Goal: Task Accomplishment & Management: Manage account settings

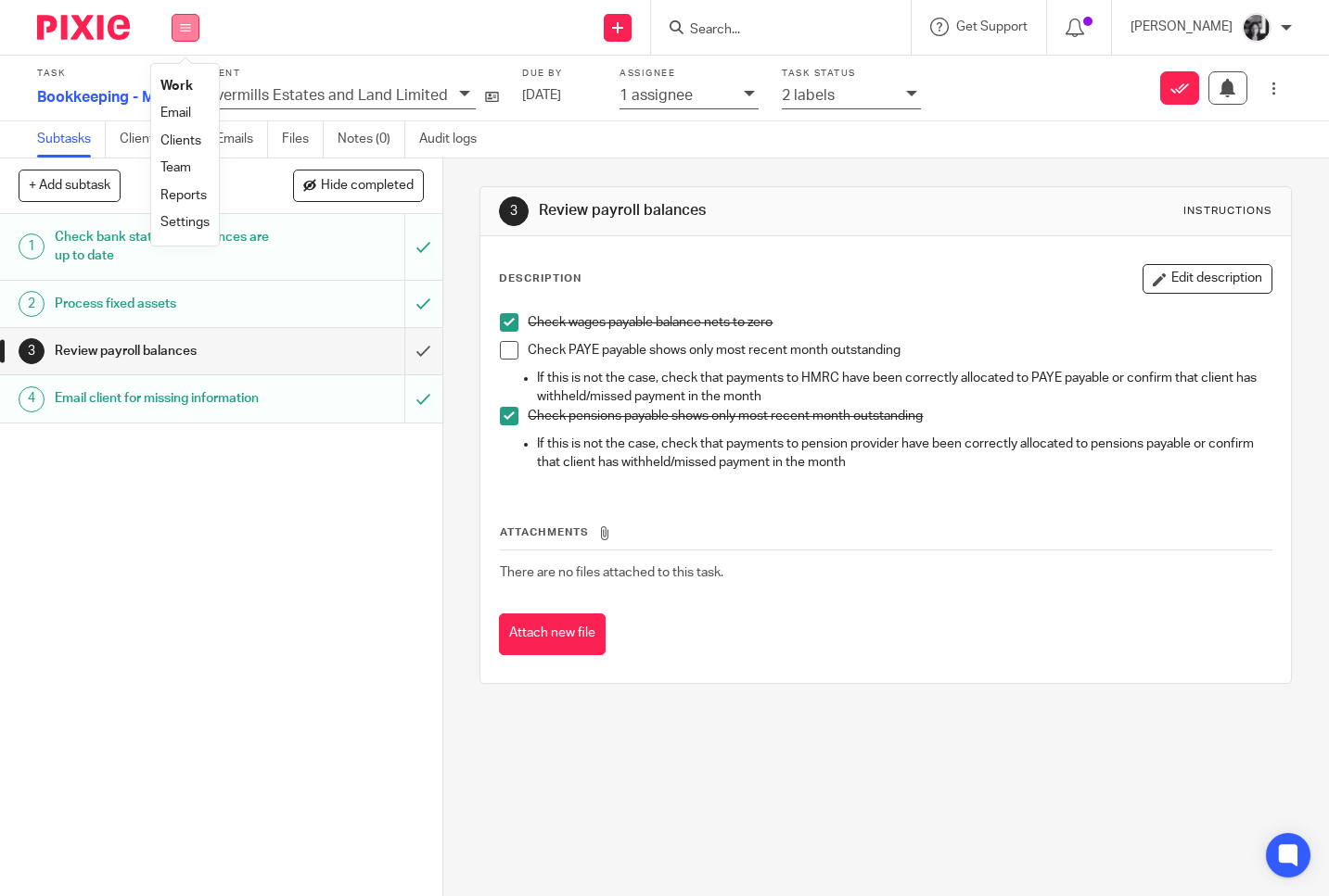
click at [183, 29] on icon at bounding box center [185, 27] width 11 height 11
click at [181, 85] on link "Work" at bounding box center [176, 86] width 32 height 13
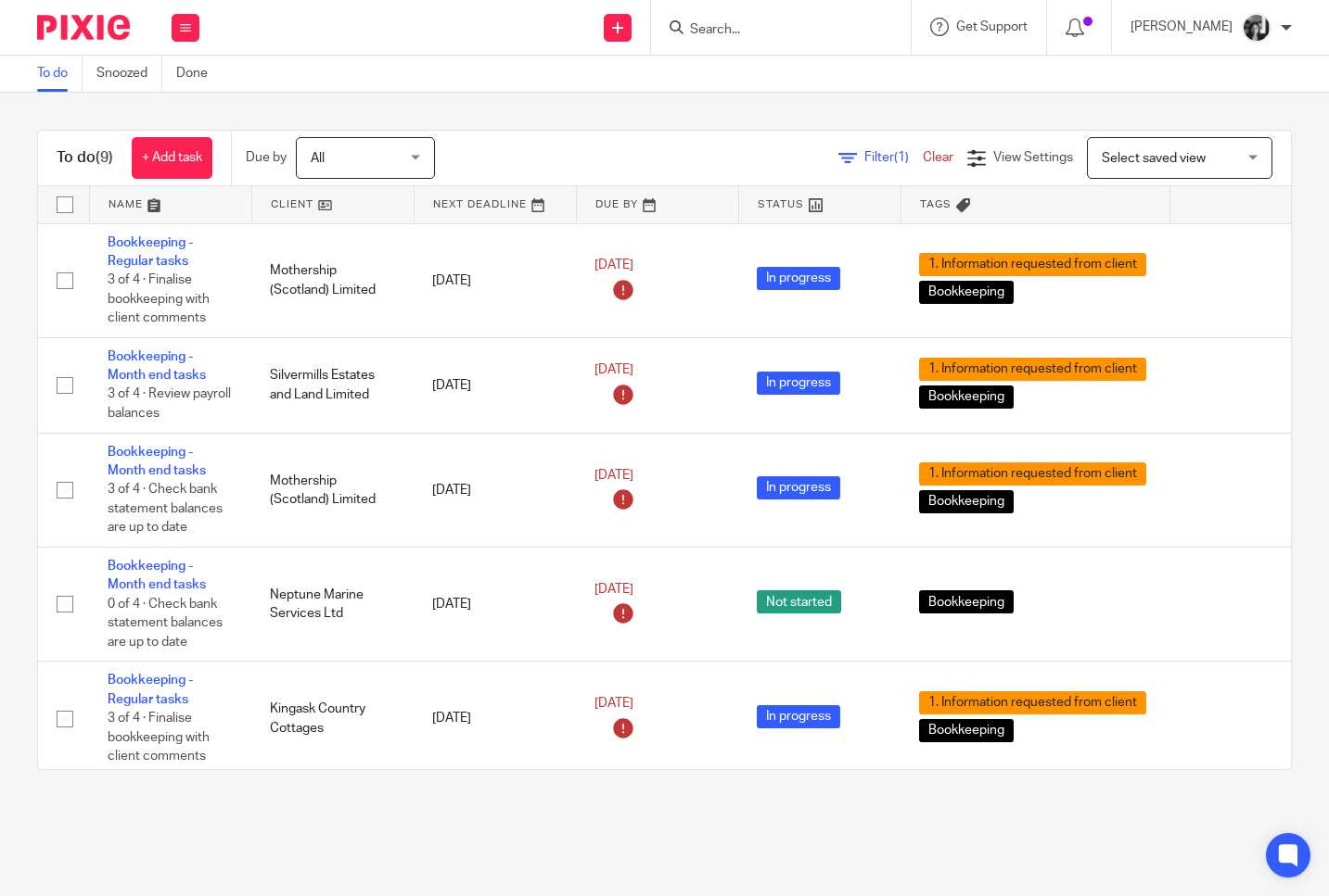
click at [280, 205] on link at bounding box center [333, 205] width 162 height 37
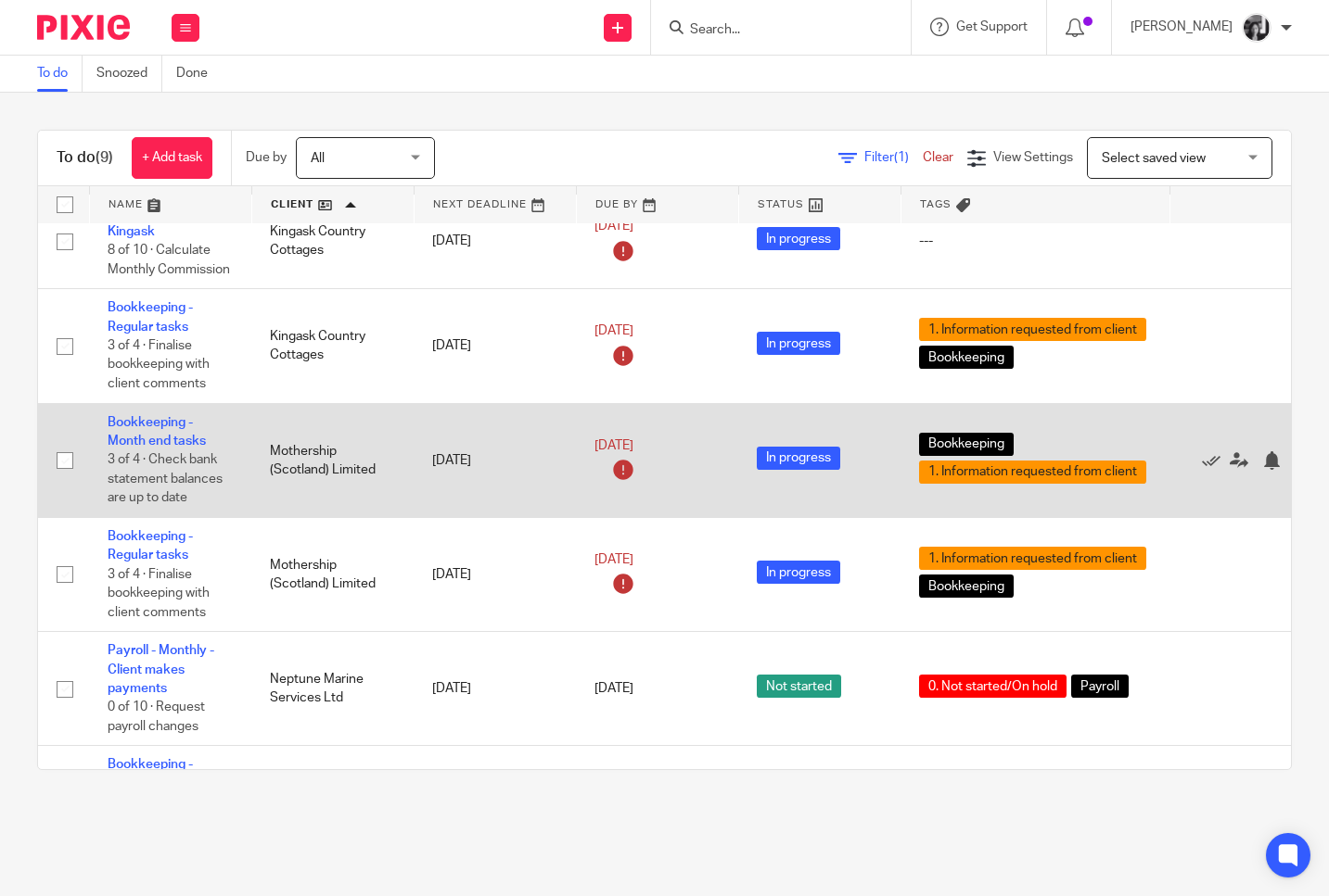
scroll to position [30, 0]
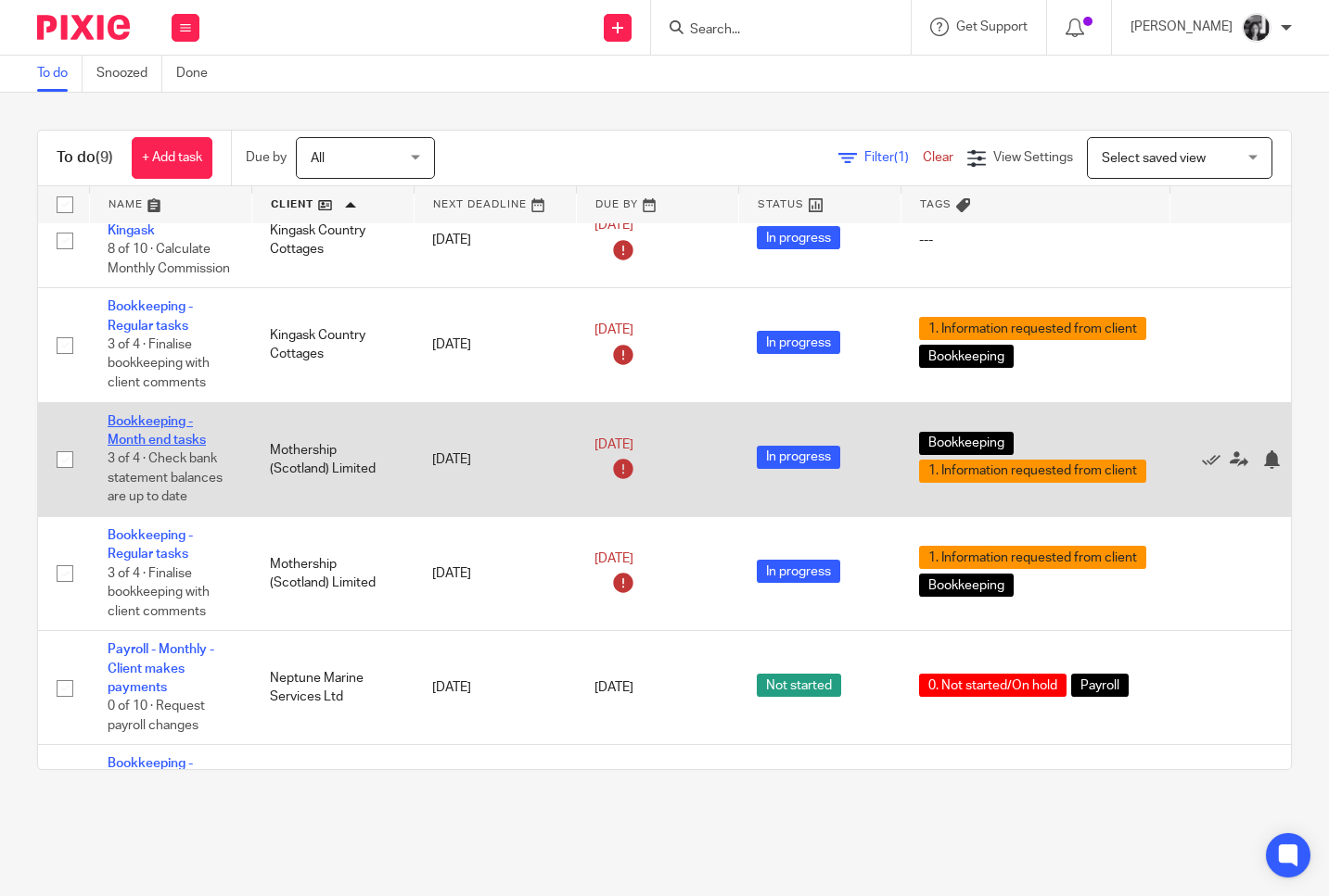
click at [125, 439] on link "Bookkeeping - Month end tasks" at bounding box center [156, 430] width 98 height 31
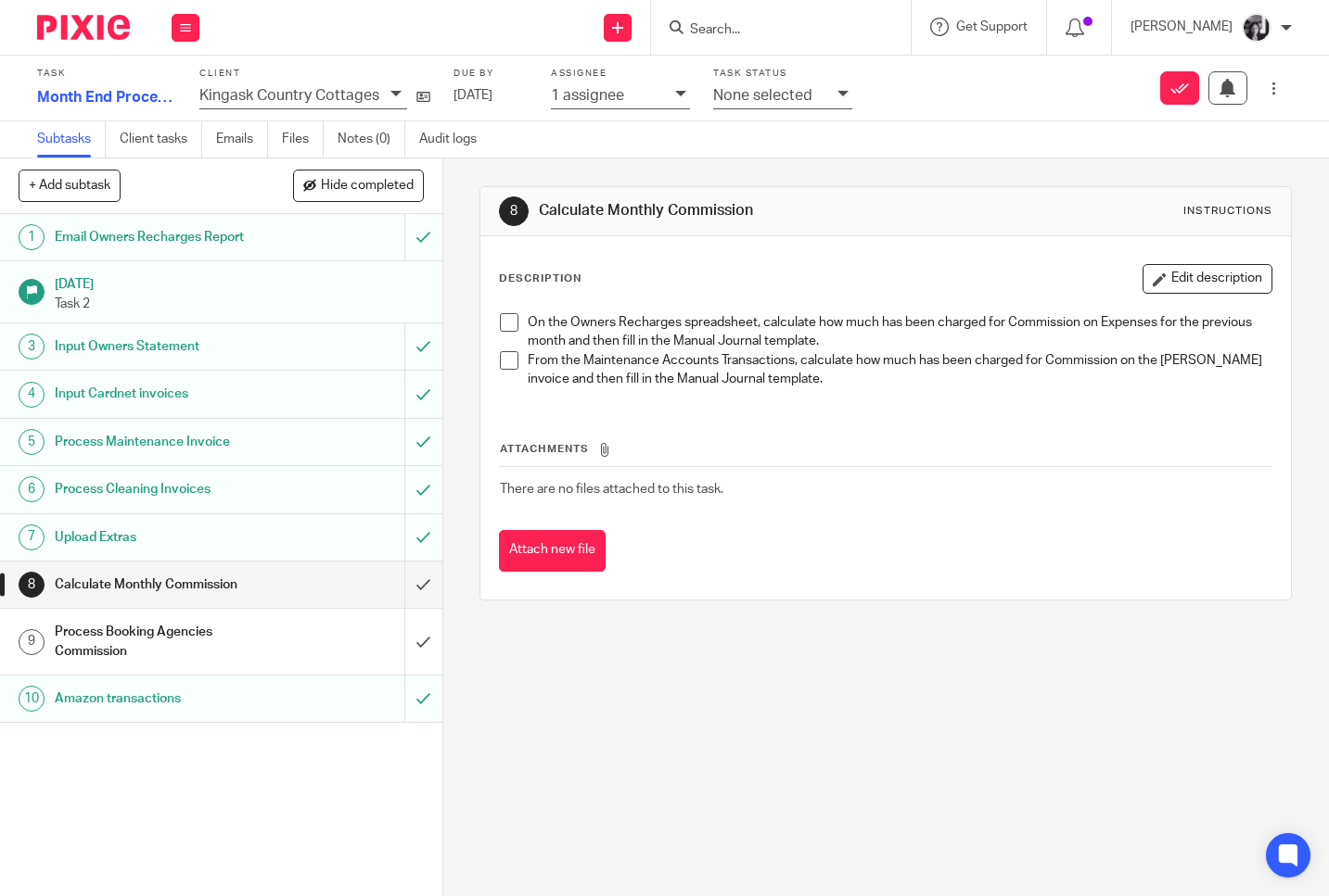
click at [838, 94] on icon at bounding box center [843, 93] width 11 height 11
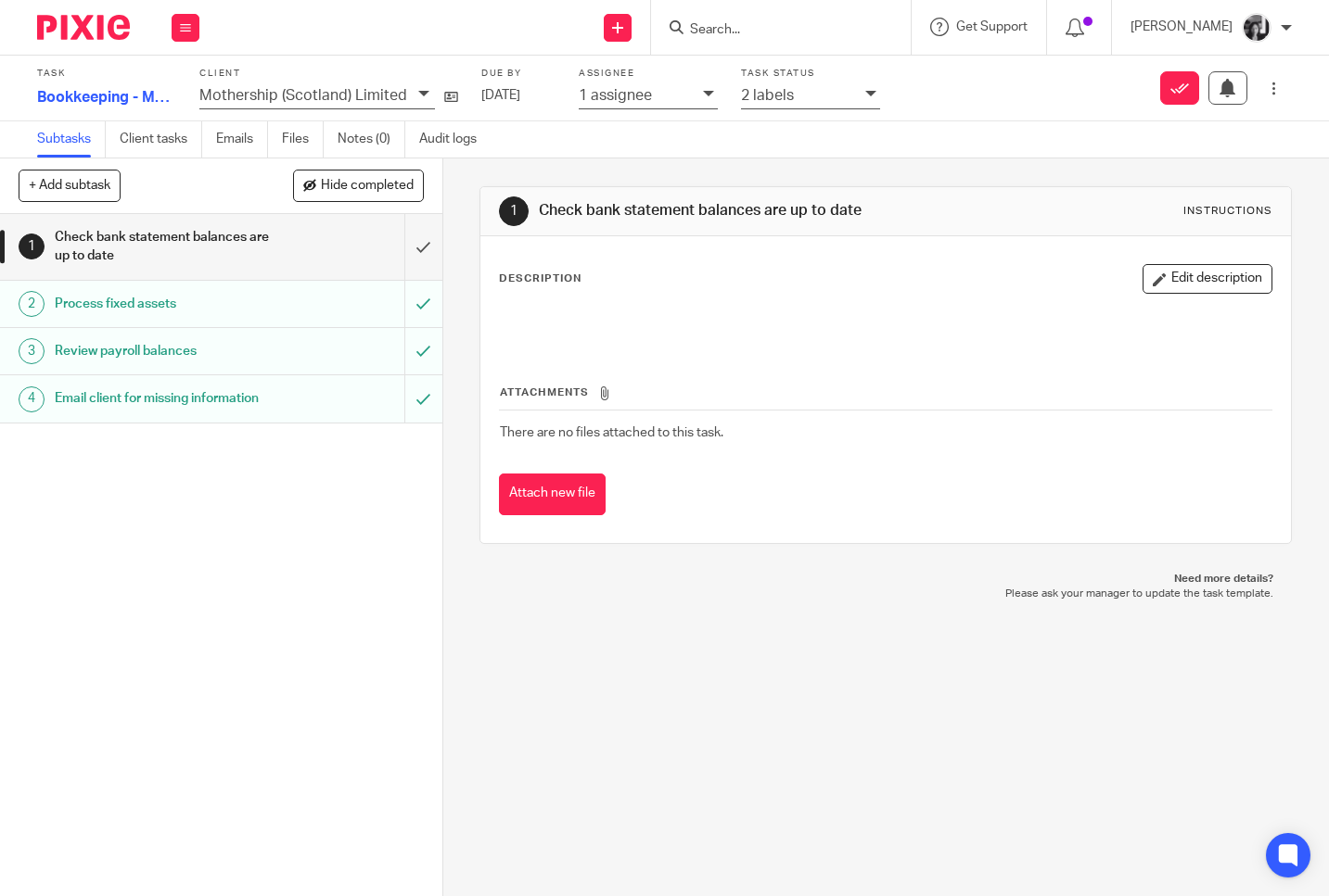
click at [865, 98] on icon at bounding box center [870, 93] width 11 height 11
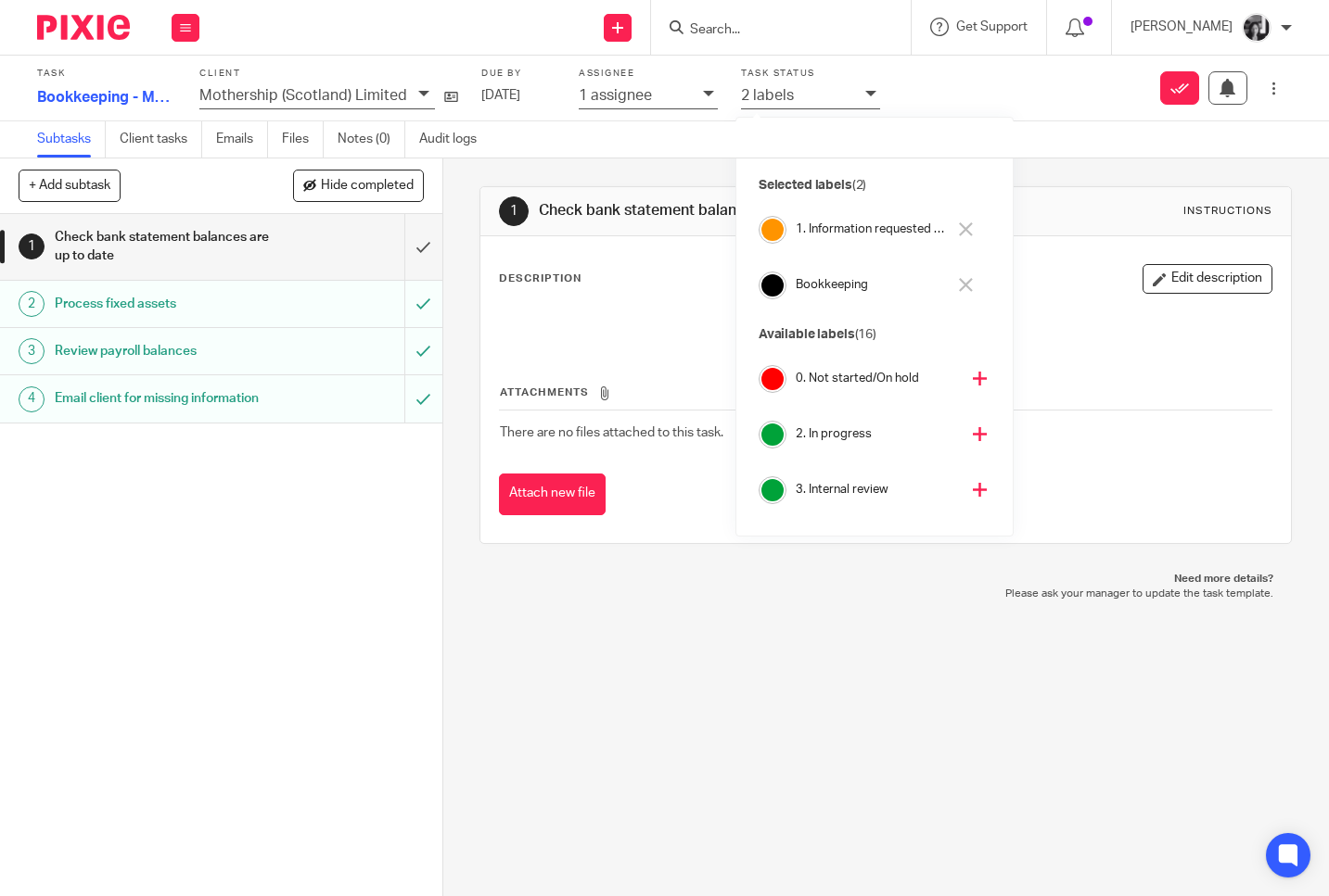
click at [957, 232] on button at bounding box center [966, 230] width 21 height 29
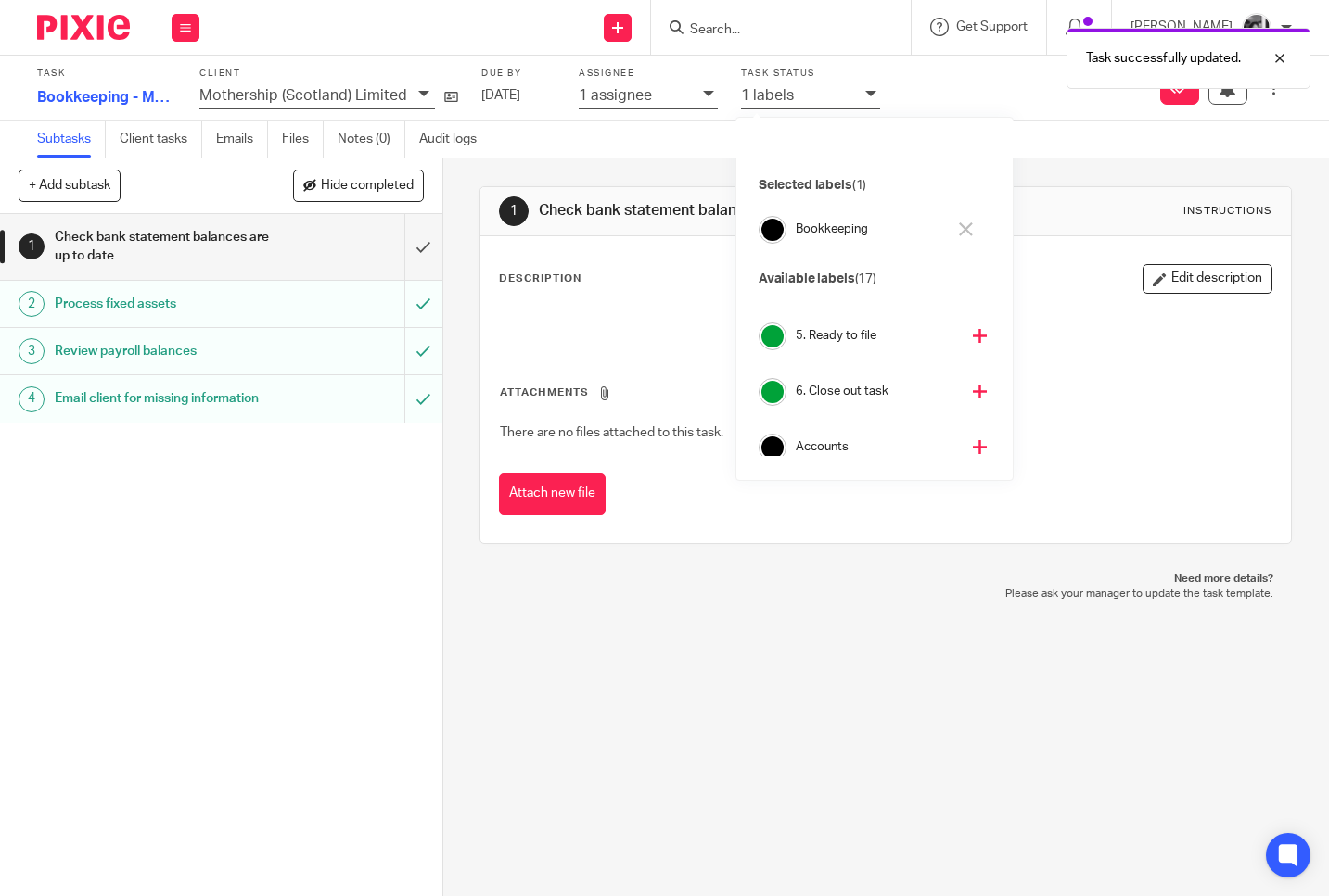
scroll to position [302, 0]
click at [972, 355] on icon at bounding box center [979, 355] width 14 height 14
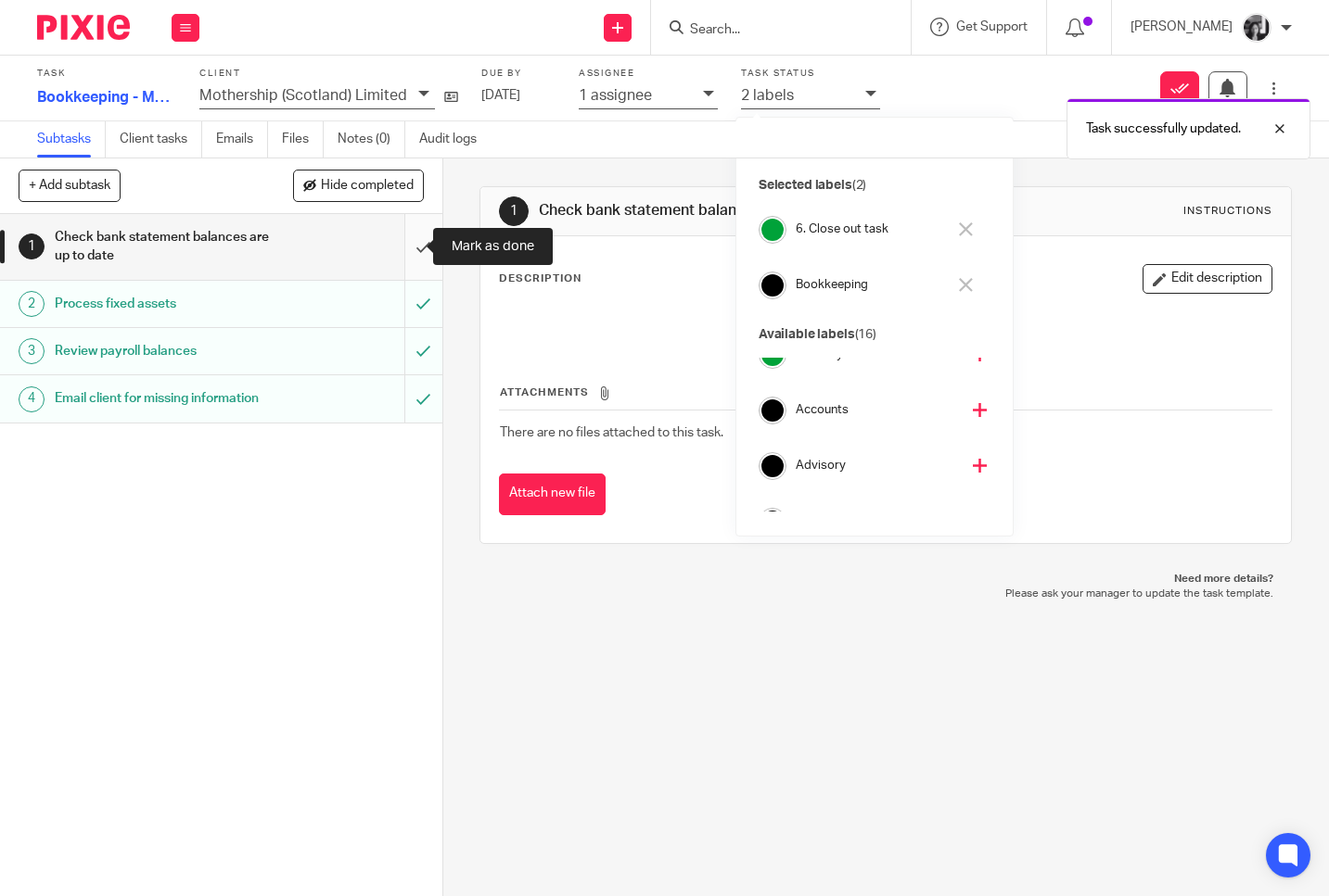
click at [399, 243] on input "submit" at bounding box center [221, 247] width 442 height 66
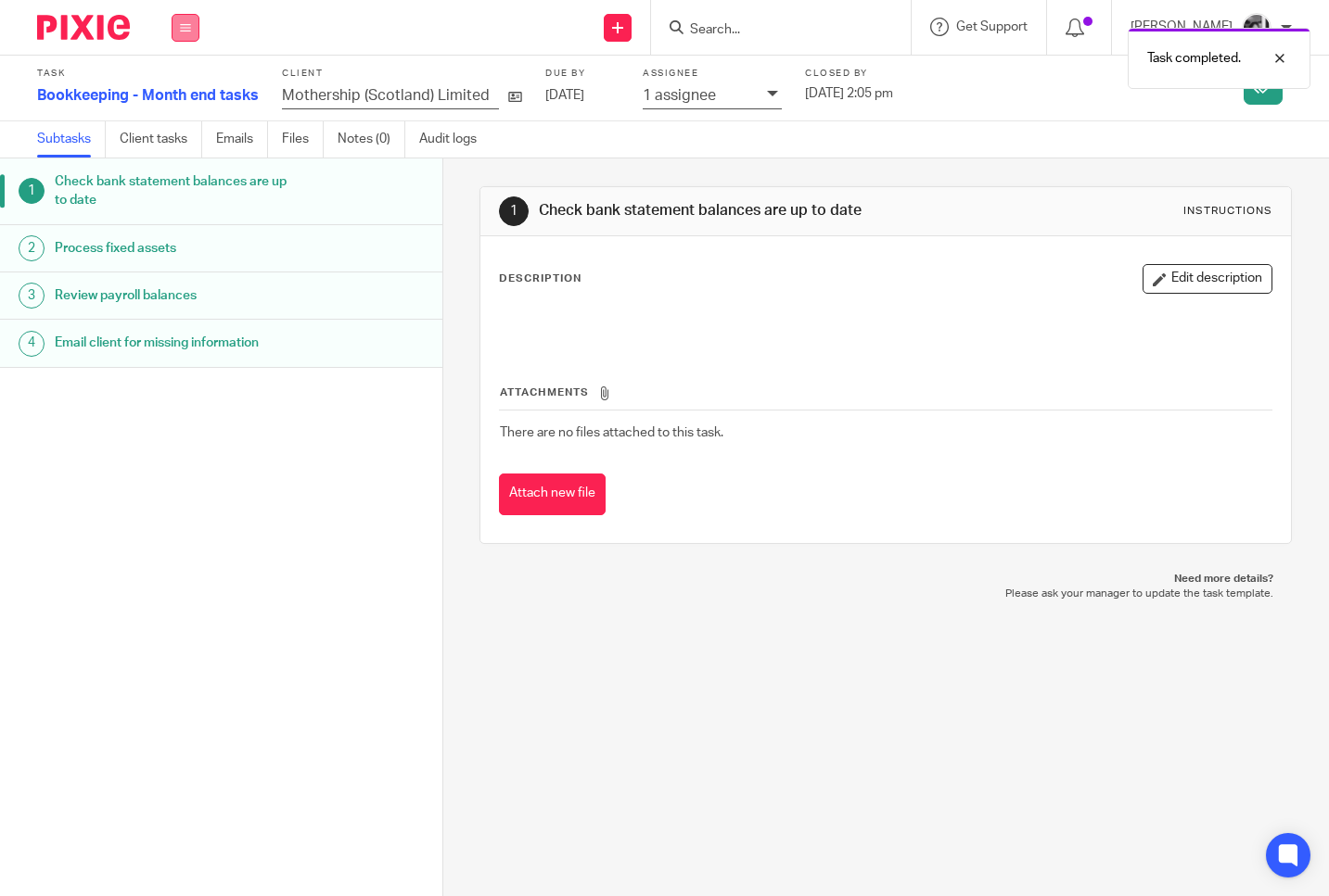
click at [186, 25] on icon at bounding box center [185, 27] width 11 height 11
click at [194, 82] on li "Work" at bounding box center [185, 87] width 49 height 27
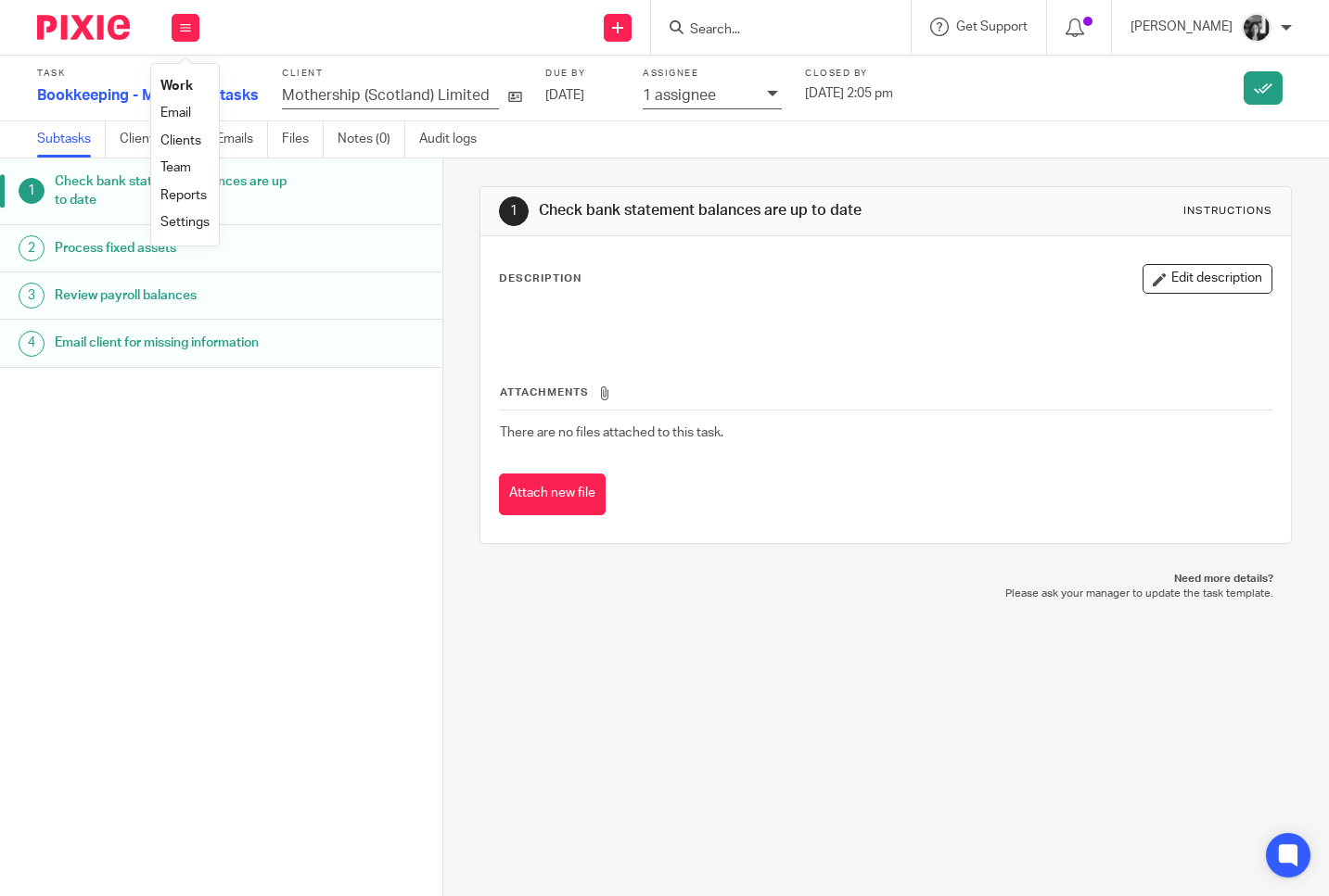
click at [168, 87] on link "Work" at bounding box center [176, 86] width 32 height 13
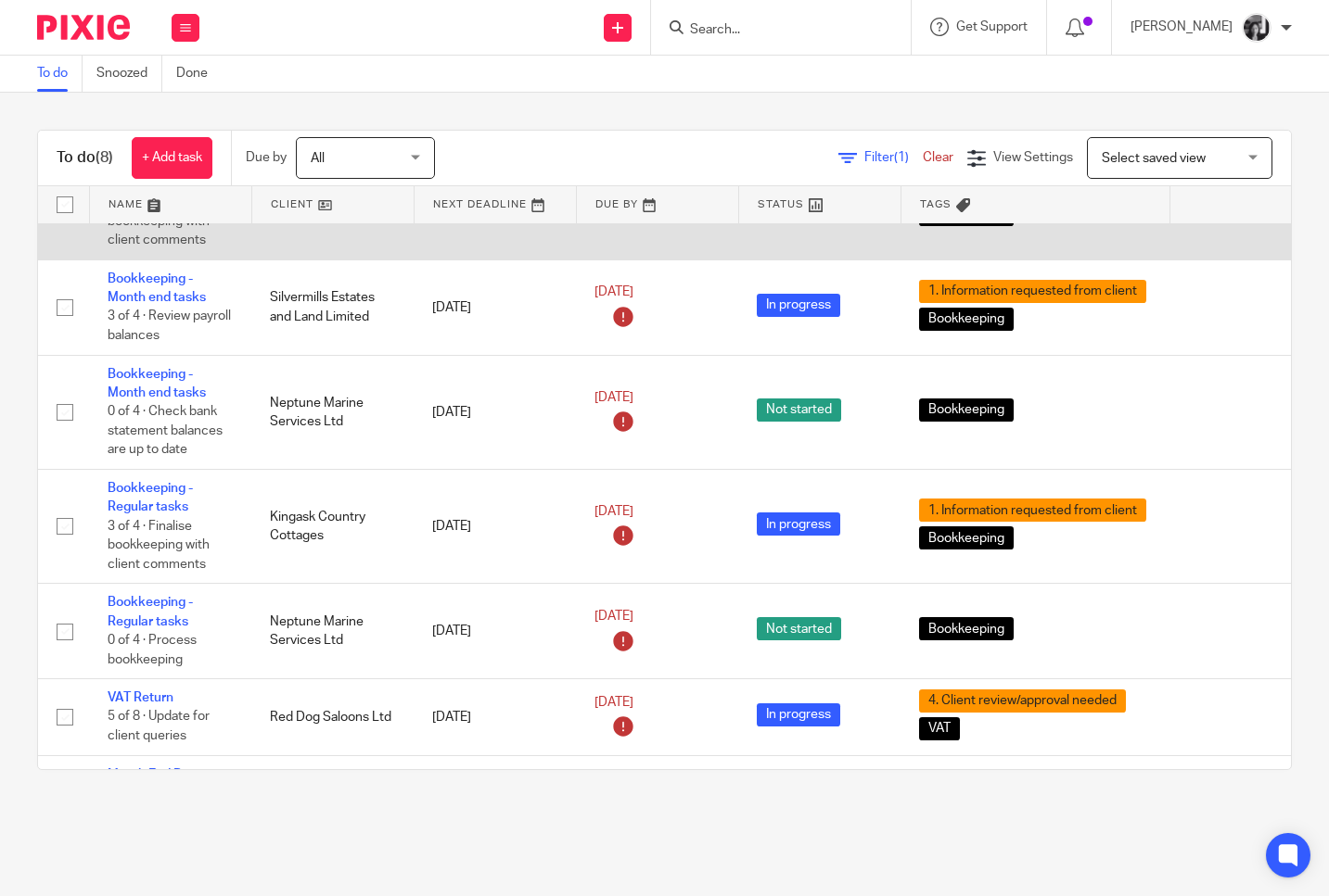
scroll to position [81, 0]
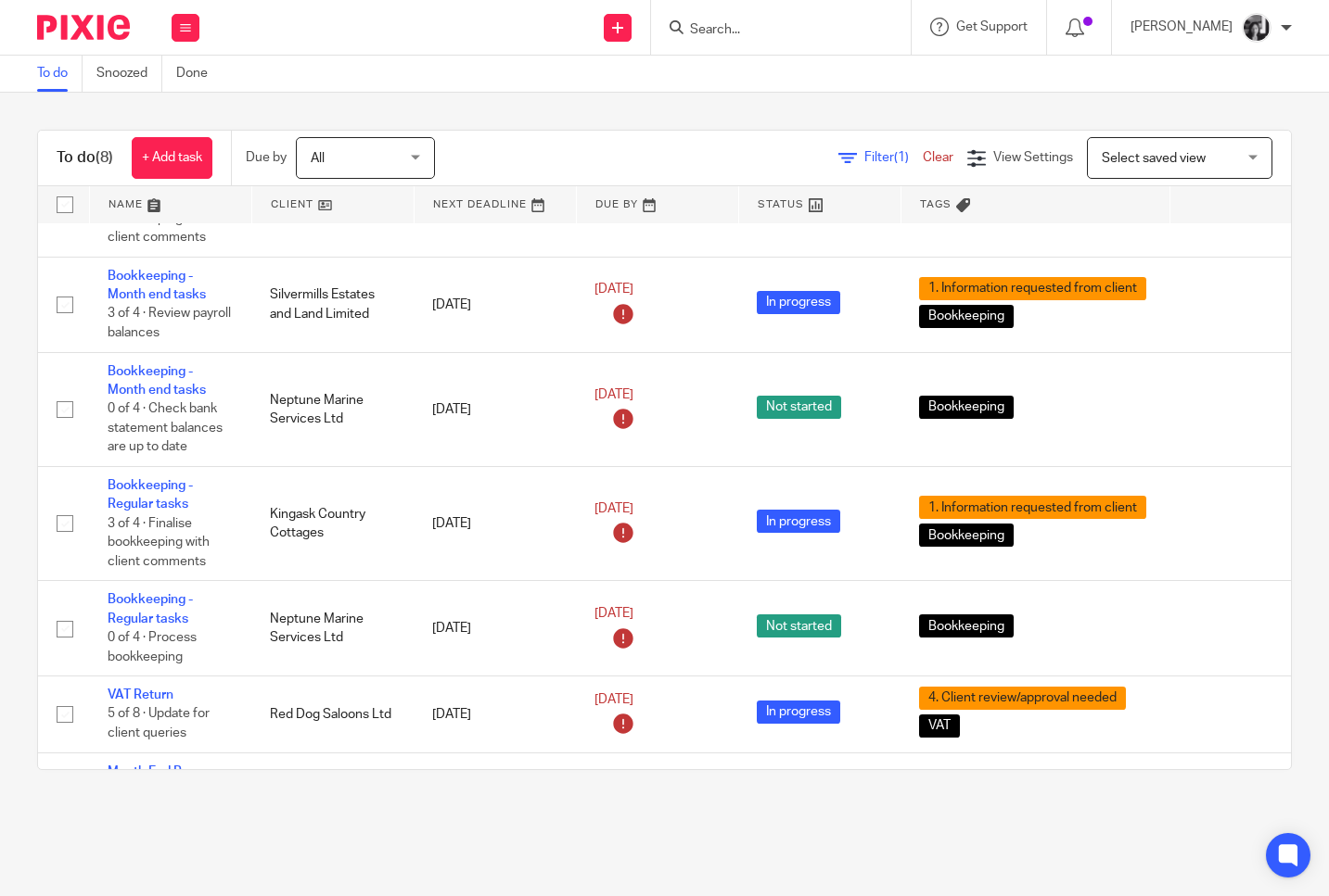
click at [290, 208] on link at bounding box center [333, 205] width 162 height 37
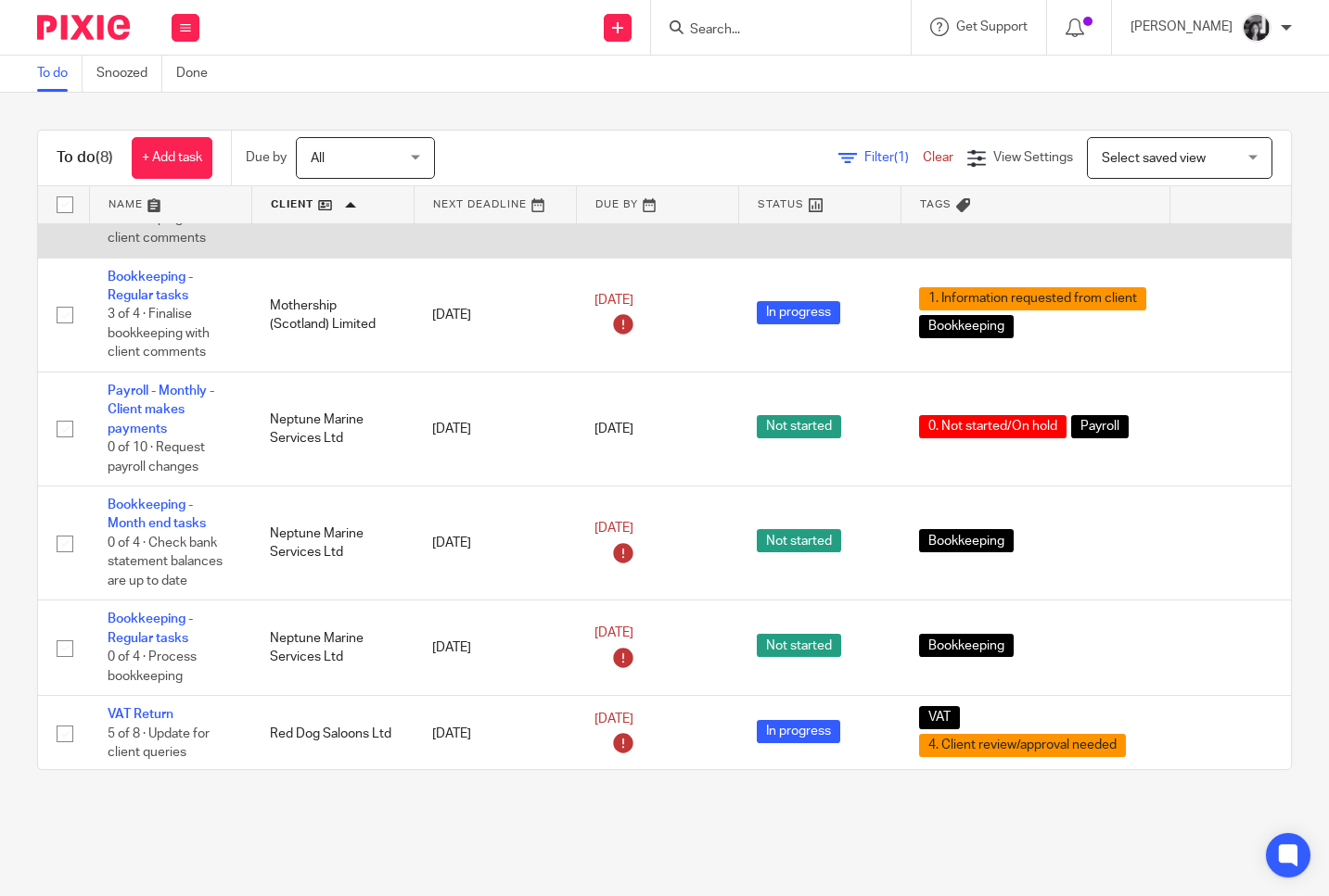
scroll to position [187, 0]
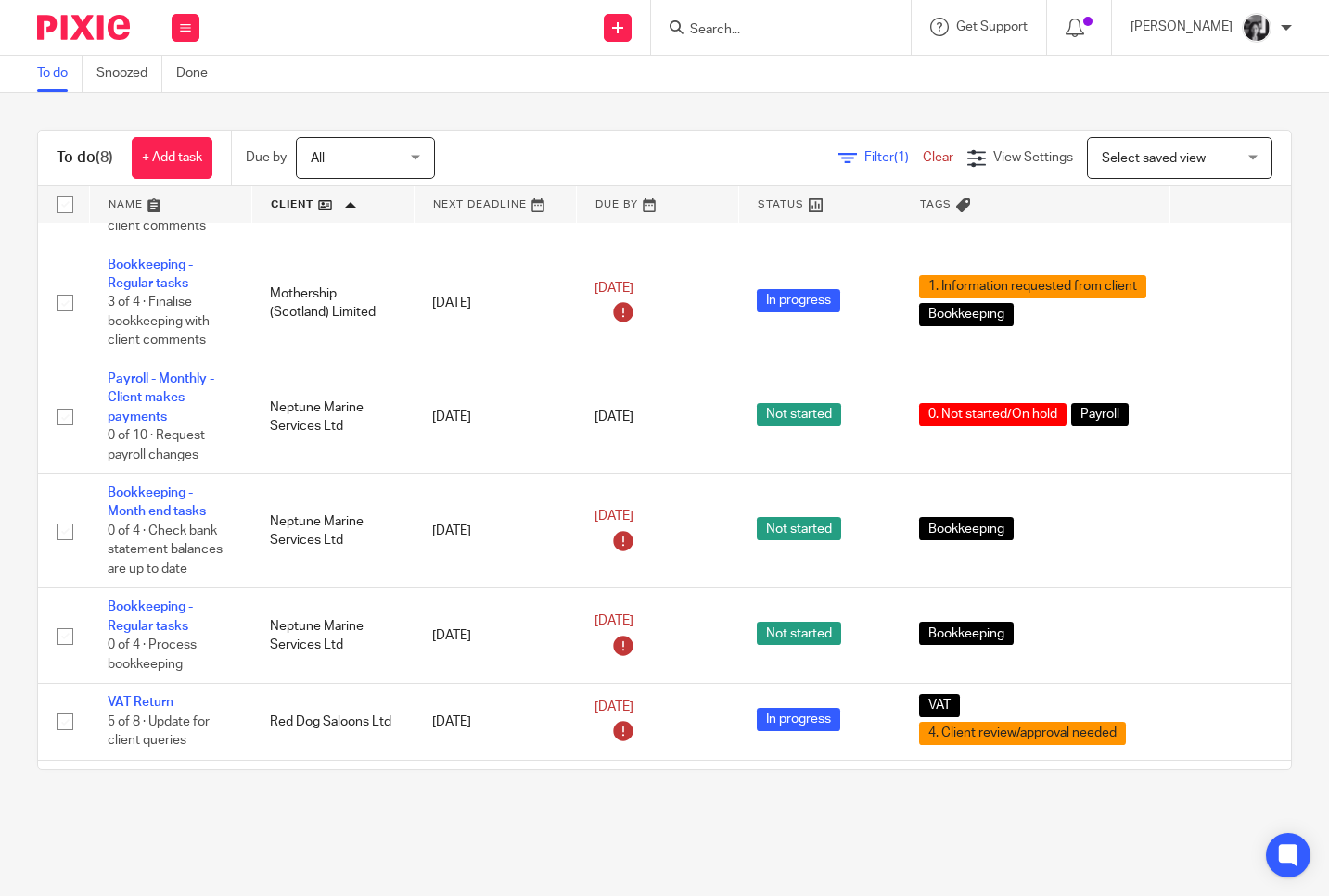
click at [559, 112] on div "To do (8) + Add task Due by All All [DATE] [DATE] This week Next week This mont…" at bounding box center [664, 450] width 1329 height 715
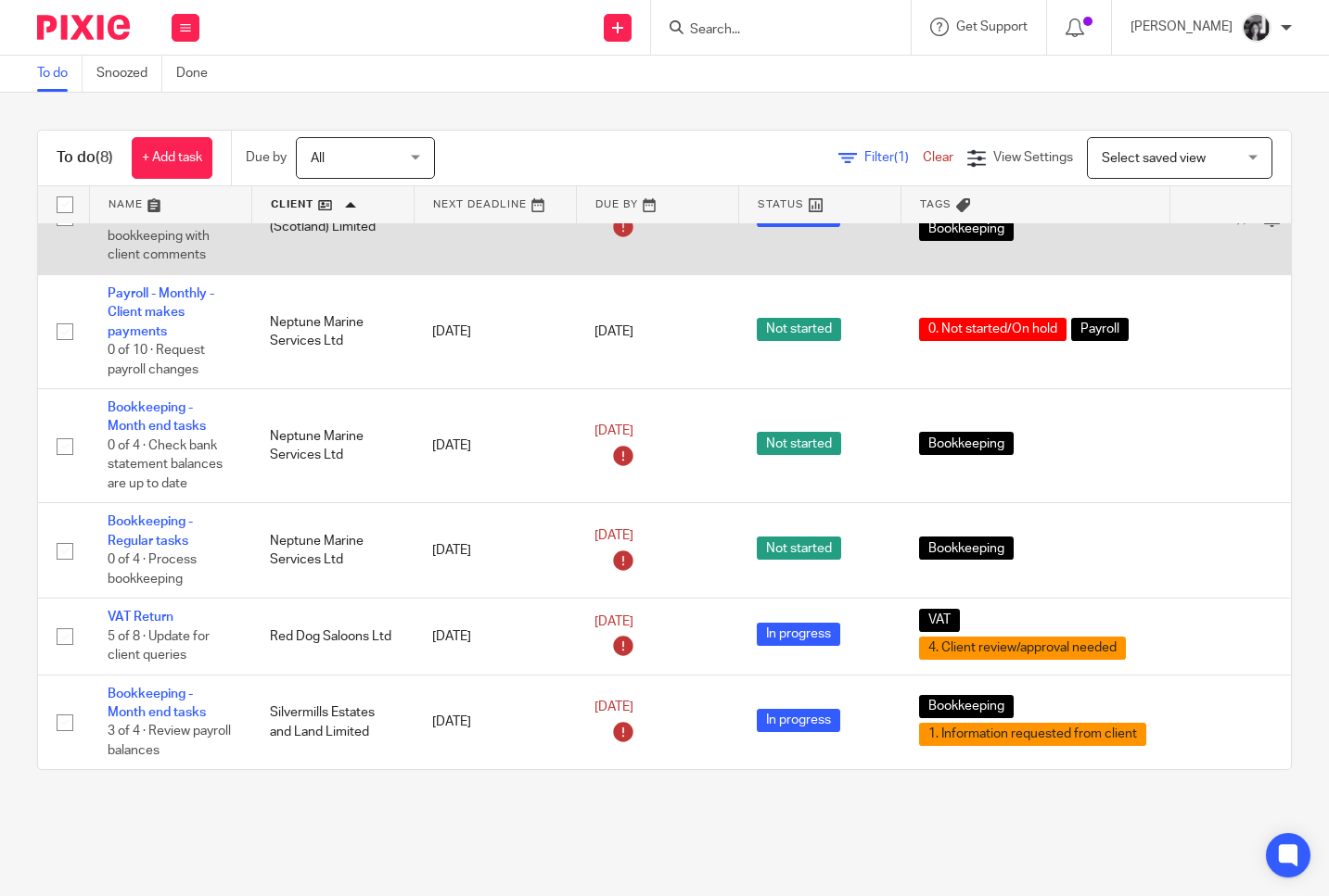
scroll to position [304, 0]
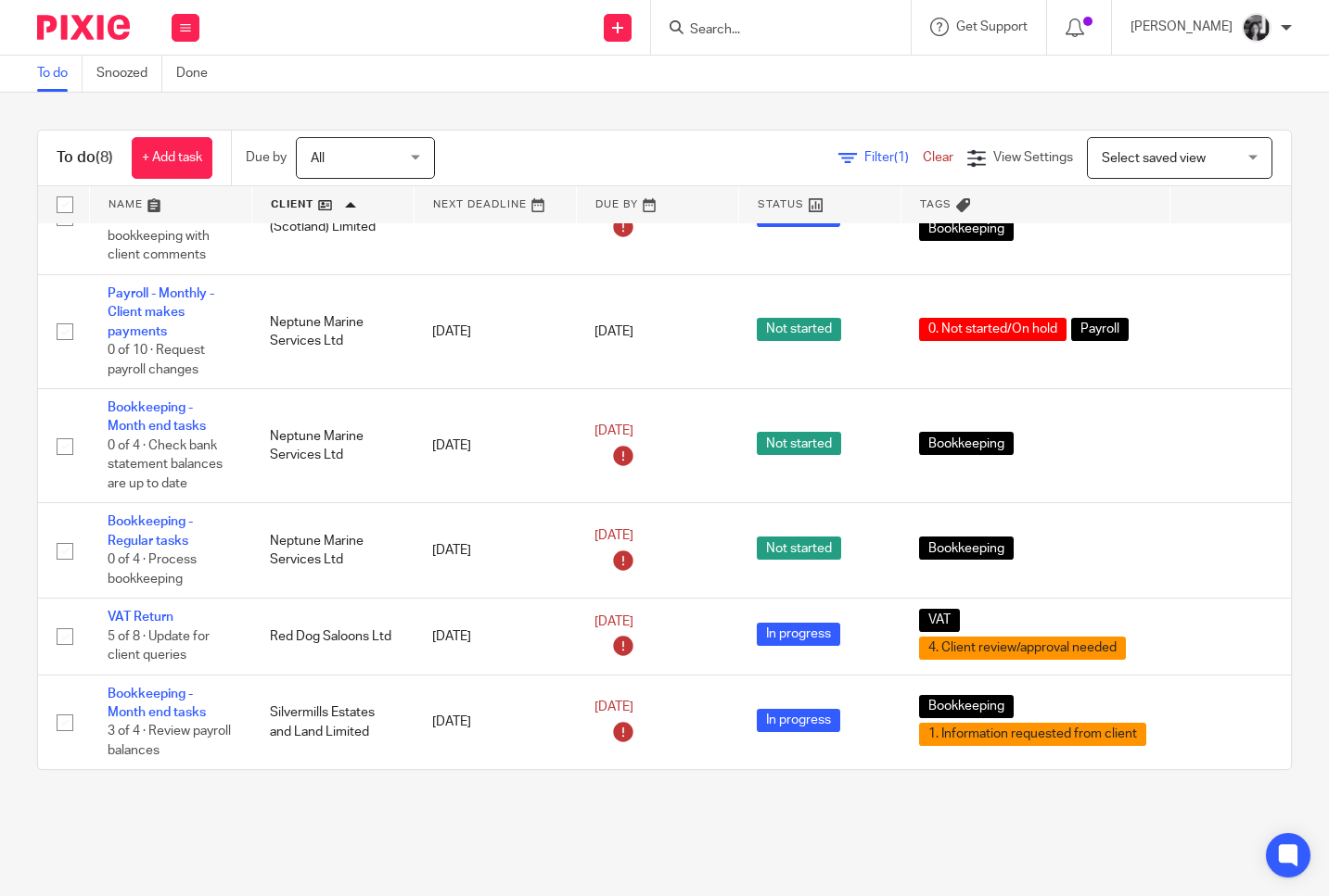
click at [1290, 357] on div "To do (8) + Add task Due by All All Today Tomorrow This week Next week This mon…" at bounding box center [664, 450] width 1329 height 715
click at [1290, 361] on div "To do (8) + Add task Due by All All Today Tomorrow This week Next week This mon…" at bounding box center [664, 450] width 1329 height 715
click at [1288, 356] on div "To do (8) + Add task Due by All All Today Tomorrow This week Next week This mon…" at bounding box center [664, 450] width 1329 height 715
